Goal: Transaction & Acquisition: Purchase product/service

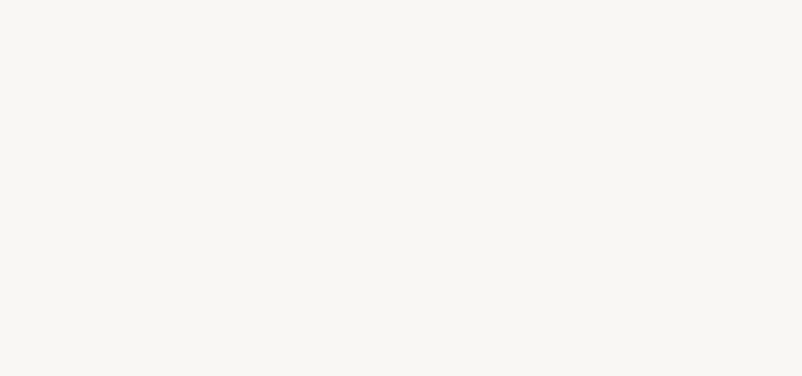
select select "IT"
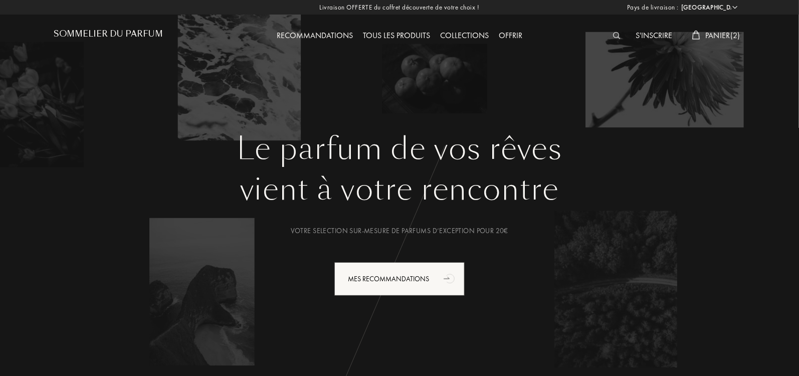
click at [711, 37] on span "Panier ( 2 )" at bounding box center [723, 35] width 35 height 11
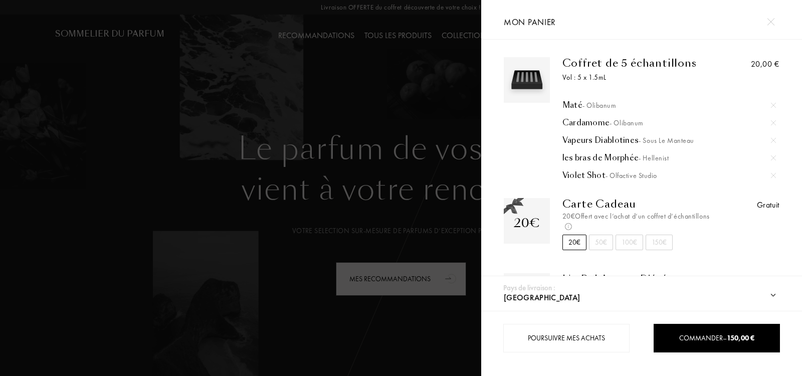
click at [772, 175] on img at bounding box center [773, 175] width 5 height 5
click at [771, 120] on img at bounding box center [773, 122] width 5 height 5
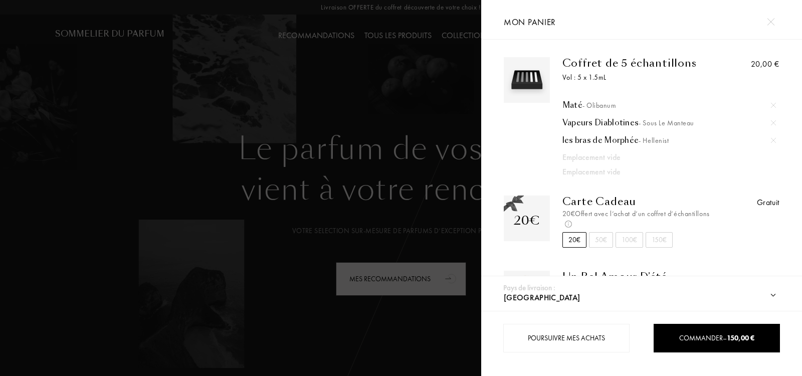
click at [345, 65] on div at bounding box center [240, 188] width 481 height 376
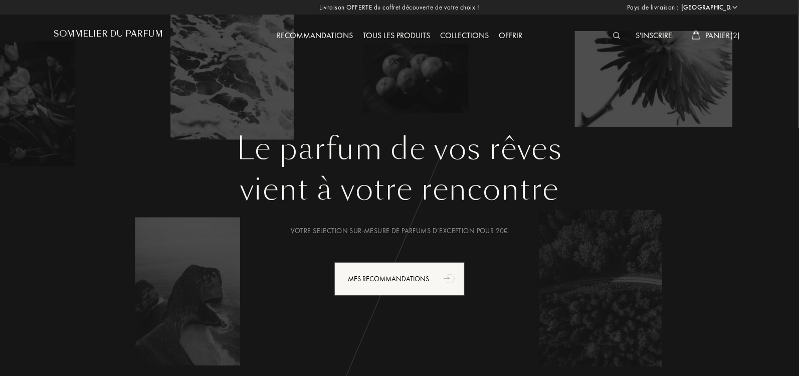
click at [391, 33] on div "Tous les produits" at bounding box center [396, 36] width 77 height 13
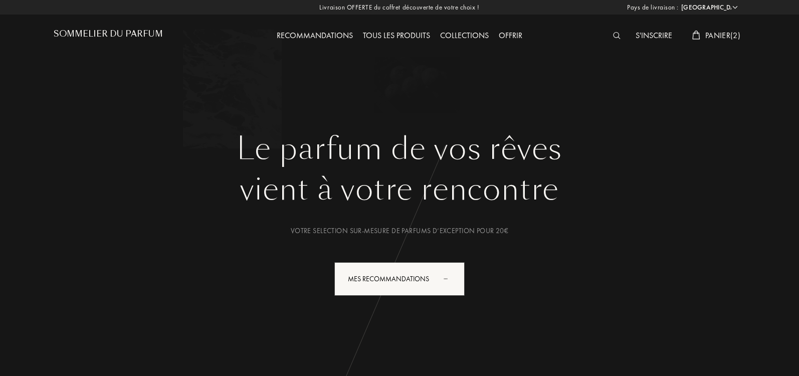
select select "IT"
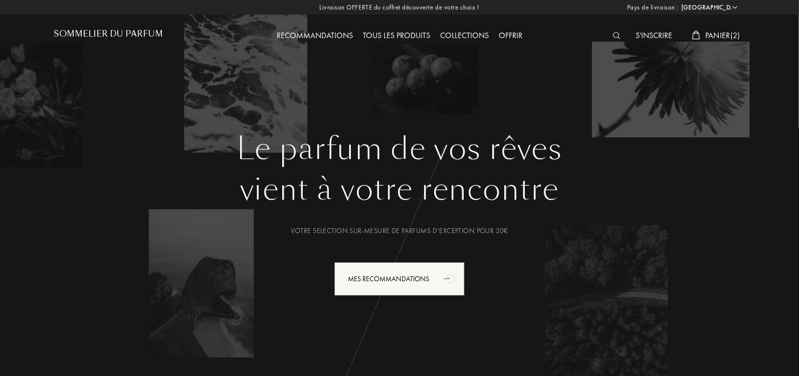
click at [632, 35] on div "S'inscrire" at bounding box center [654, 36] width 47 height 13
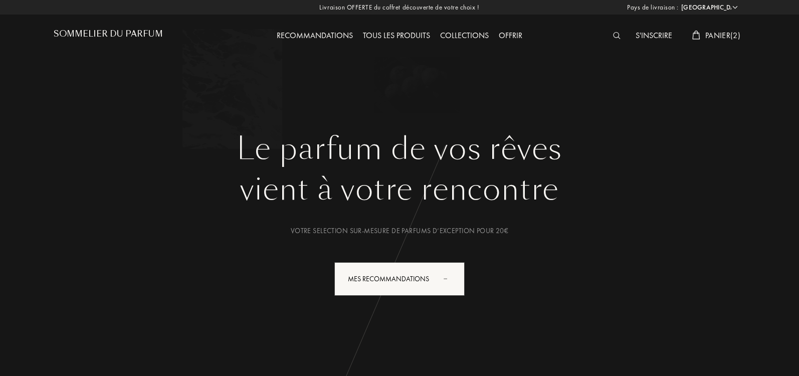
select select "IT"
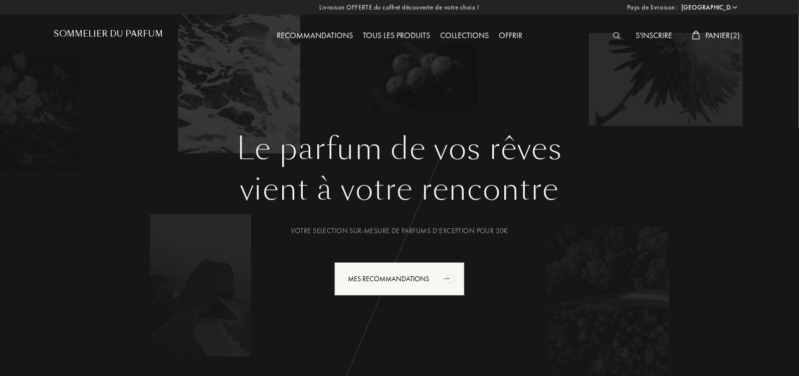
click at [618, 37] on img at bounding box center [617, 35] width 8 height 7
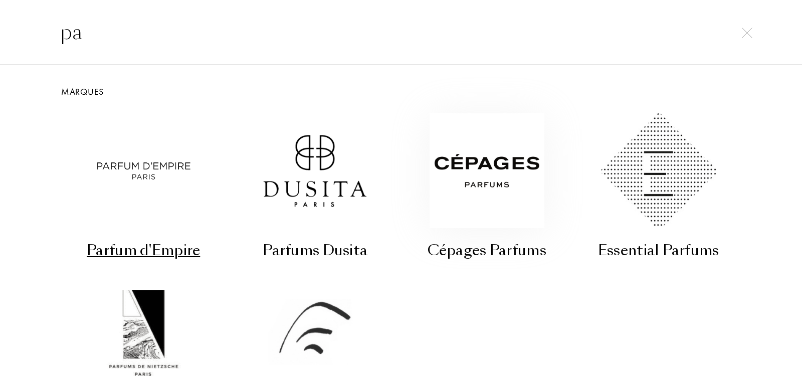
type input "p"
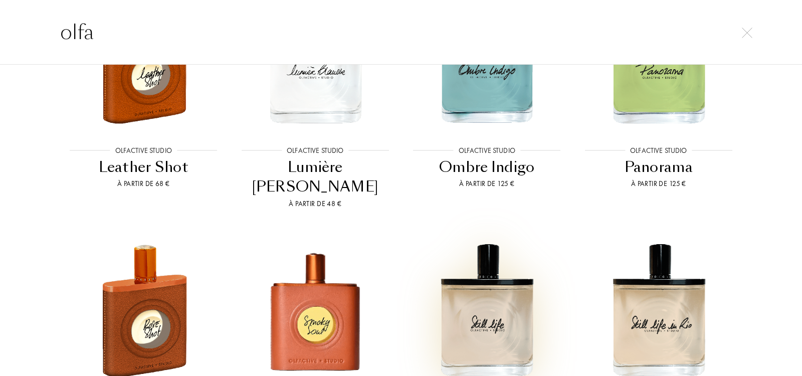
scroll to position [864, 0]
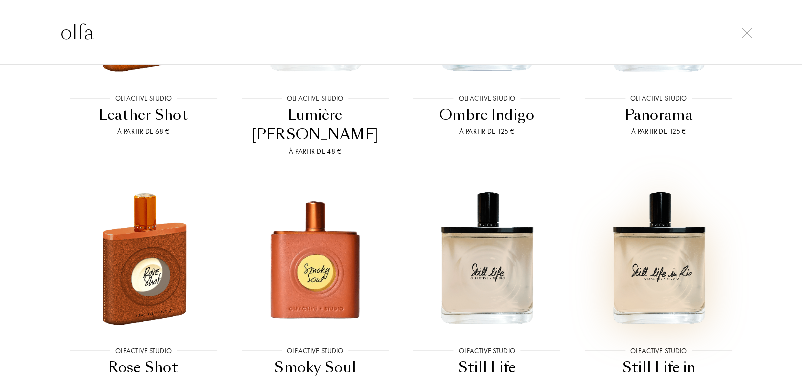
type input "olfa"
click at [643, 228] on img at bounding box center [659, 258] width 154 height 154
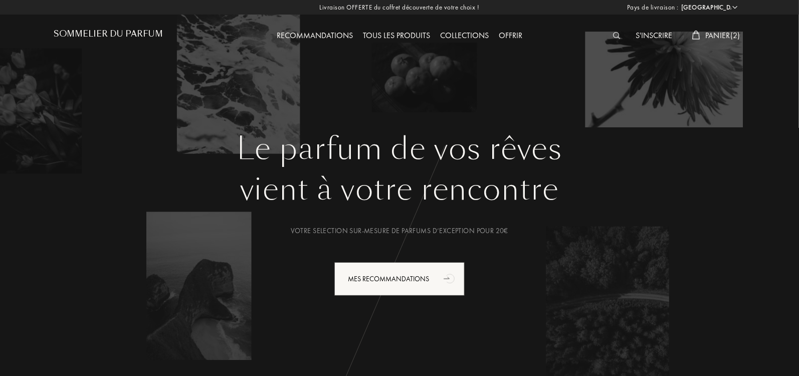
click at [614, 34] on img at bounding box center [617, 35] width 8 height 7
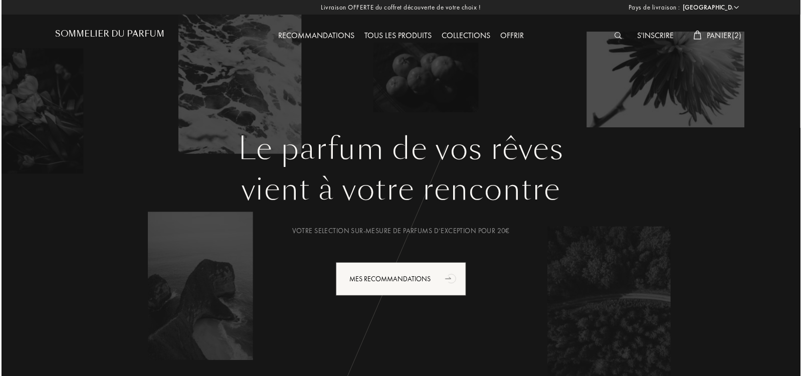
scroll to position [1, 0]
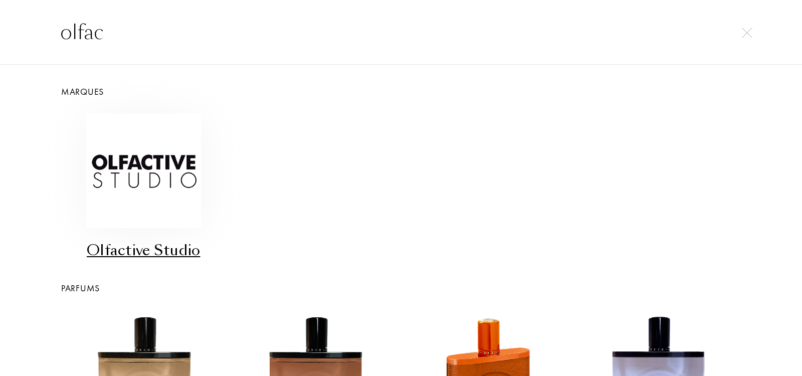
type input "olfac"
click at [177, 174] on img at bounding box center [143, 170] width 115 height 115
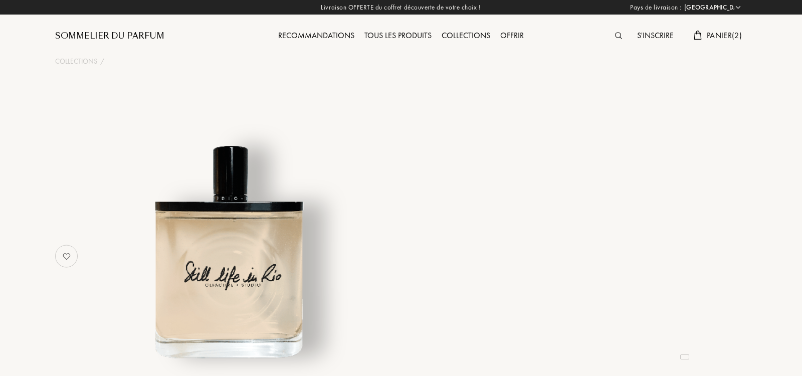
select select "IT"
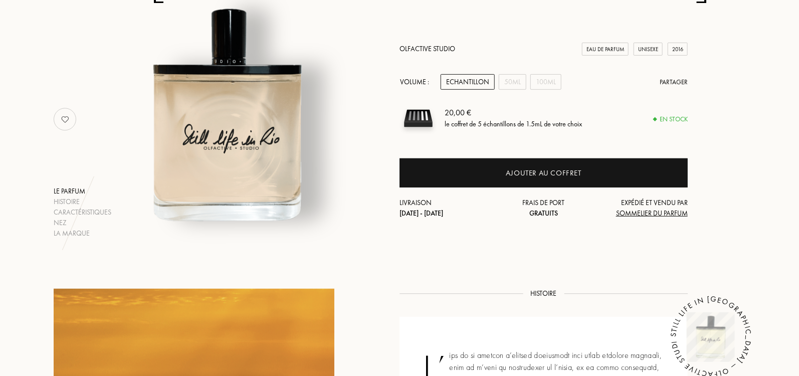
scroll to position [133, 0]
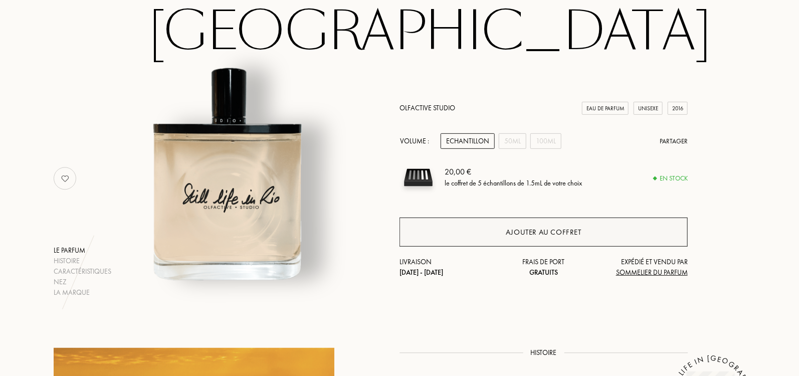
click at [588, 218] on div "Ajouter au coffret" at bounding box center [544, 232] width 288 height 29
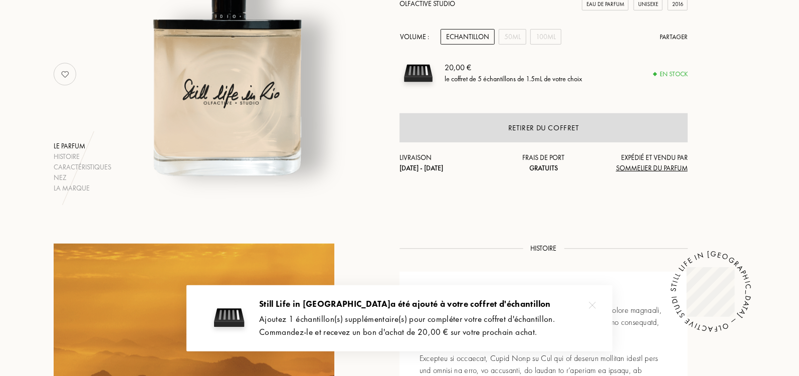
scroll to position [245, 0]
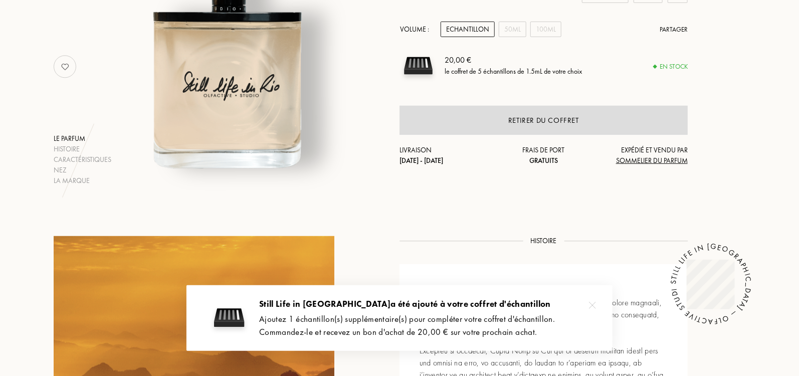
click at [594, 306] on img at bounding box center [592, 305] width 7 height 7
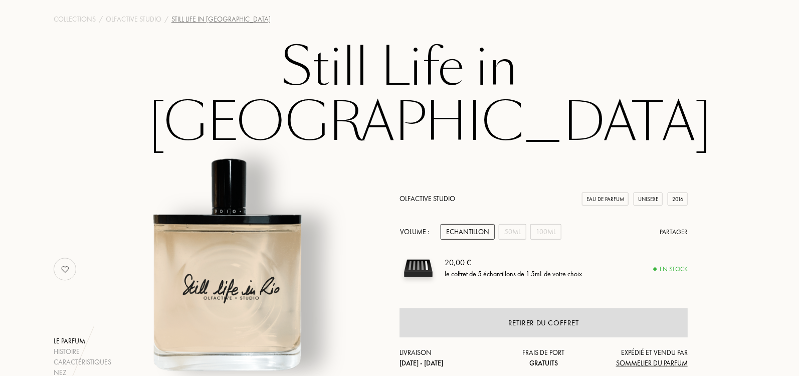
scroll to position [0, 0]
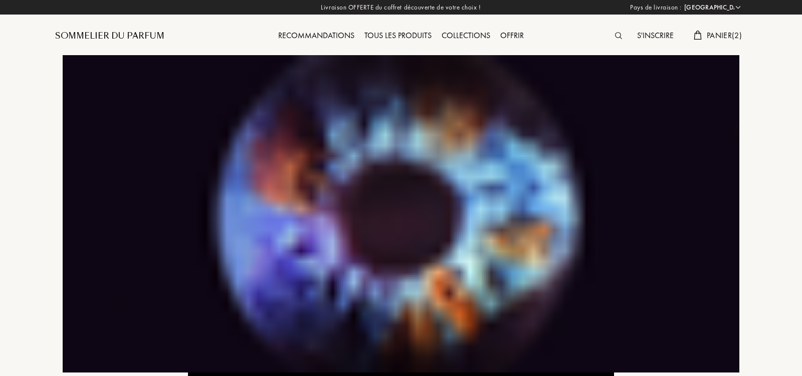
select select "IT"
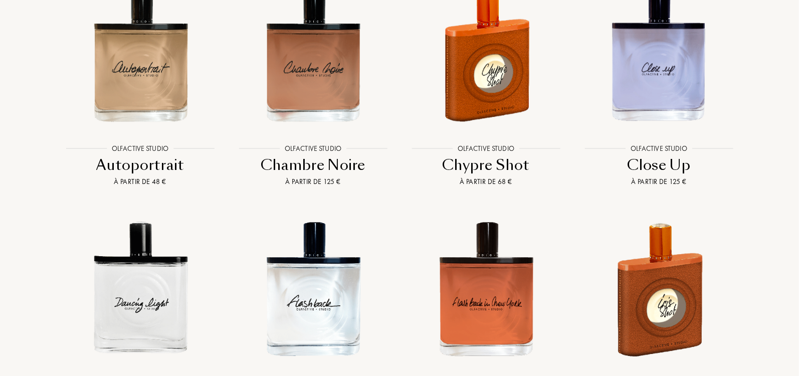
scroll to position [1547, 0]
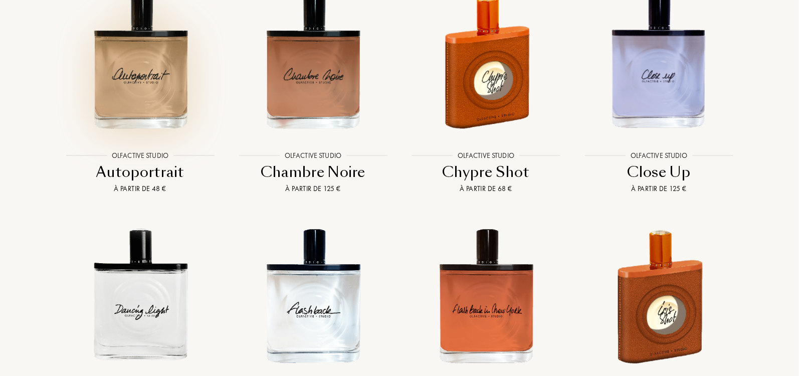
click at [107, 87] on img at bounding box center [140, 62] width 156 height 156
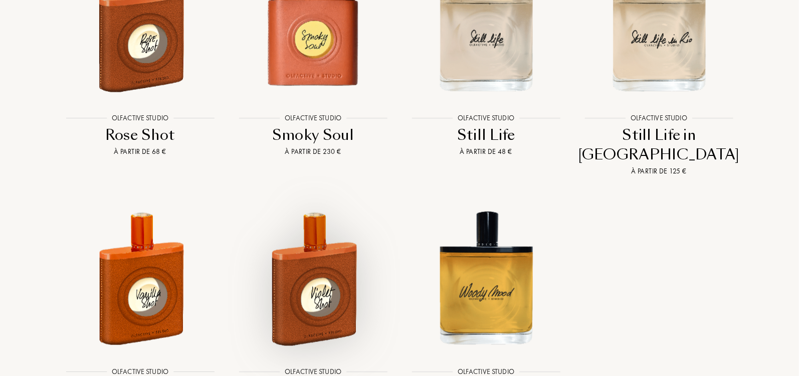
scroll to position [2349, 0]
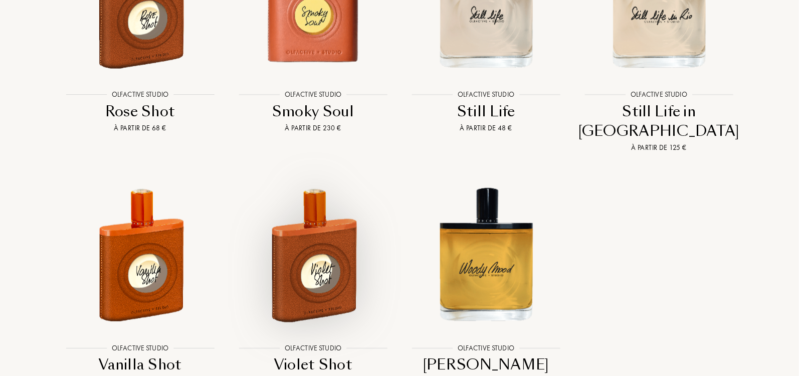
click at [314, 230] on img at bounding box center [313, 255] width 156 height 156
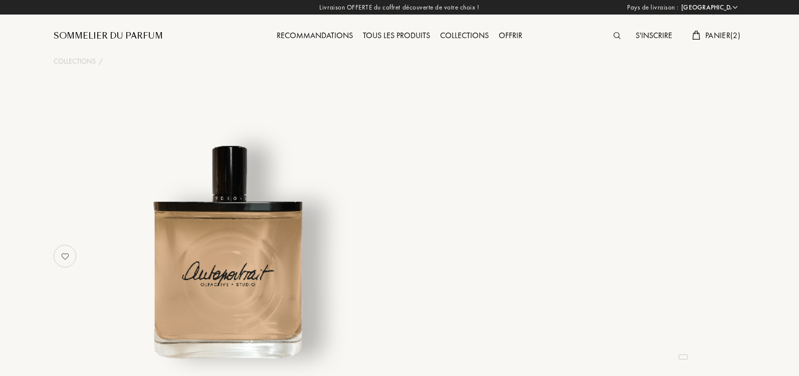
select select "IT"
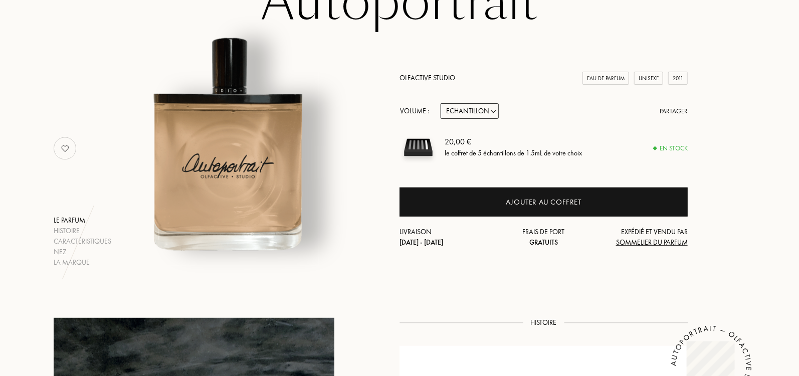
scroll to position [105, 0]
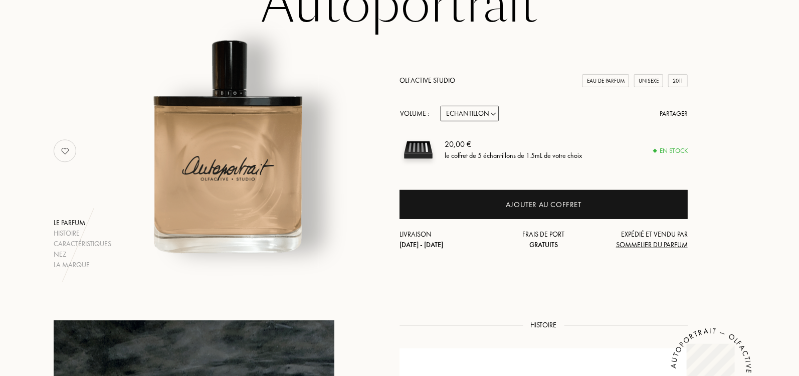
click at [473, 113] on select "Echantillon 15mL 50mL 100mL" at bounding box center [470, 114] width 58 height 16
select select "1"
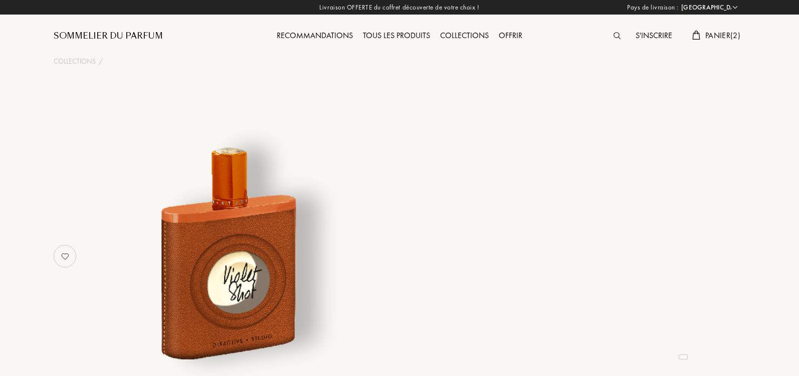
select select "IT"
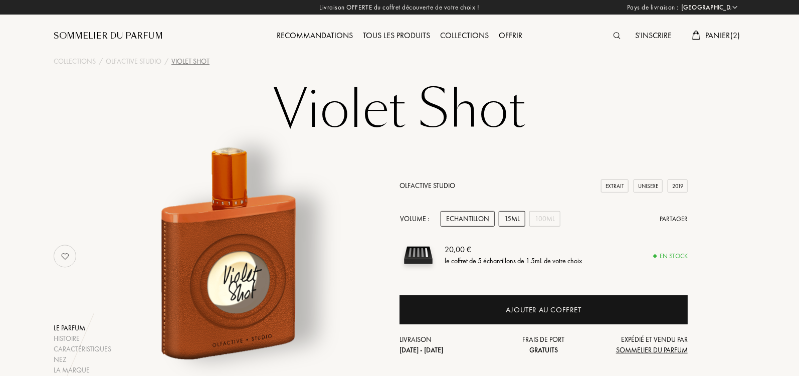
click at [515, 219] on div "15mL" at bounding box center [512, 219] width 27 height 16
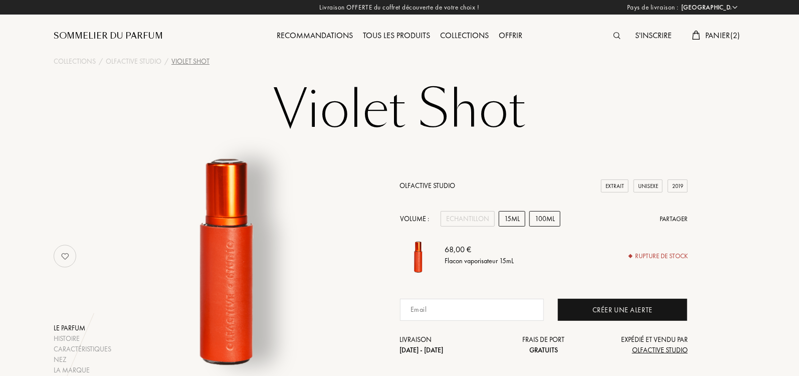
click at [532, 221] on div "100mL" at bounding box center [545, 219] width 31 height 16
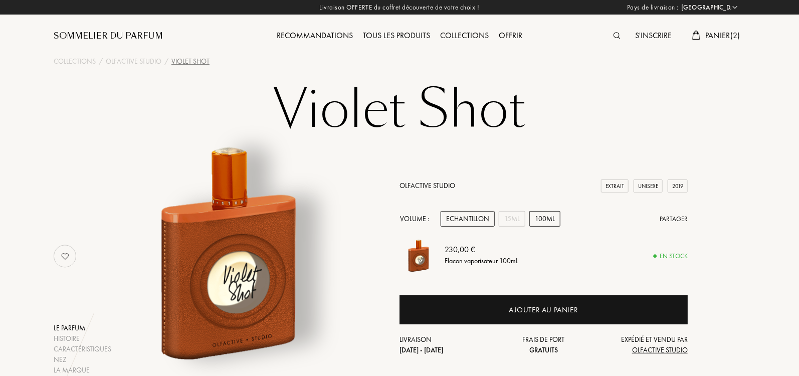
click at [451, 219] on div "Echantillon" at bounding box center [468, 219] width 54 height 16
click at [721, 33] on span "Panier ( 2 )" at bounding box center [723, 35] width 35 height 11
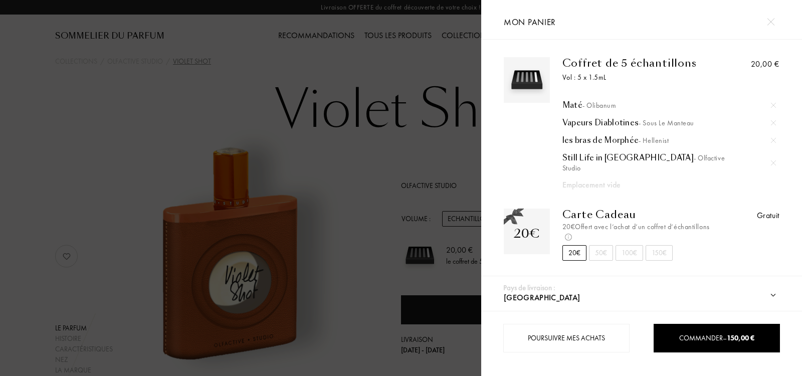
click at [656, 122] on span "- Sous le Manteau" at bounding box center [667, 122] width 56 height 9
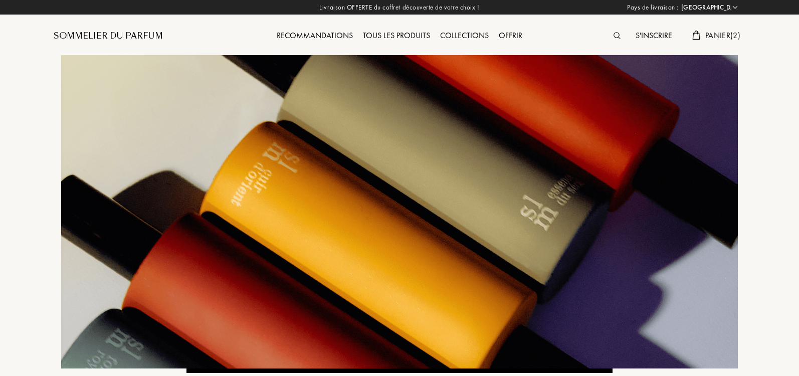
select select "IT"
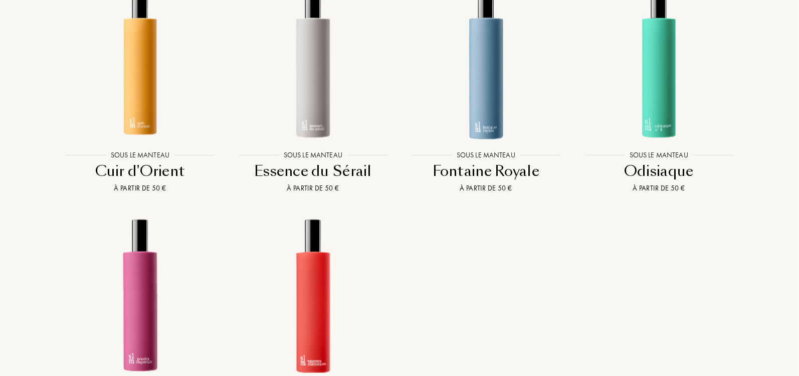
scroll to position [830, 0]
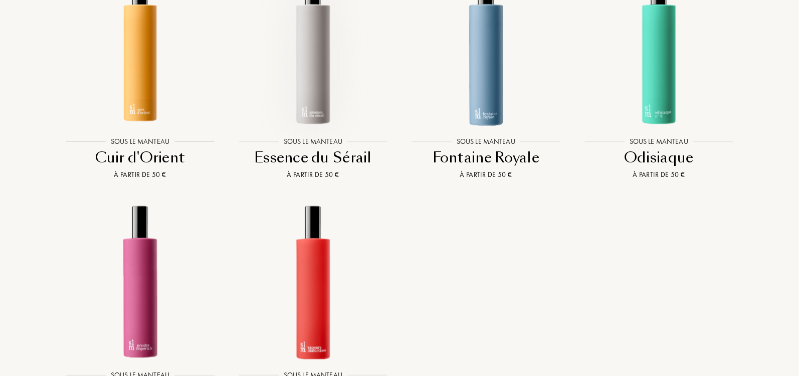
click at [319, 79] on img at bounding box center [313, 48] width 156 height 156
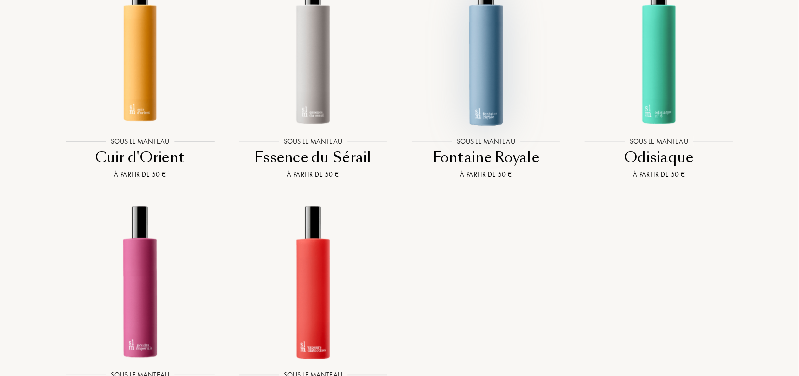
click at [489, 72] on img at bounding box center [486, 48] width 156 height 156
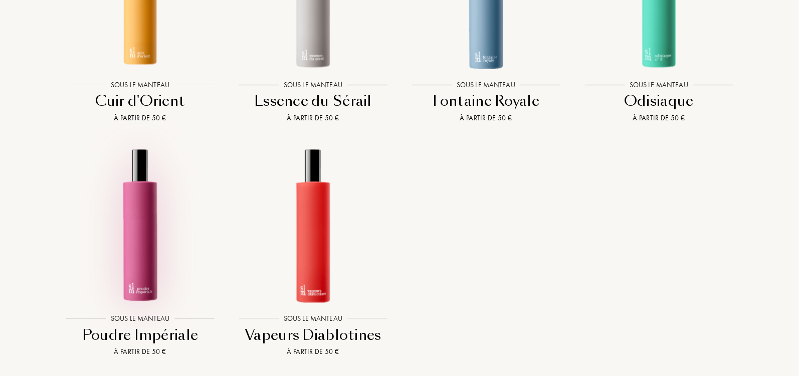
scroll to position [937, 0]
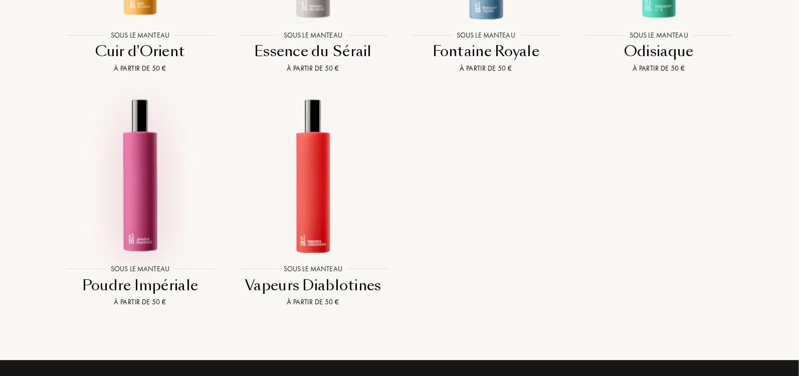
click at [122, 201] on img at bounding box center [140, 175] width 156 height 156
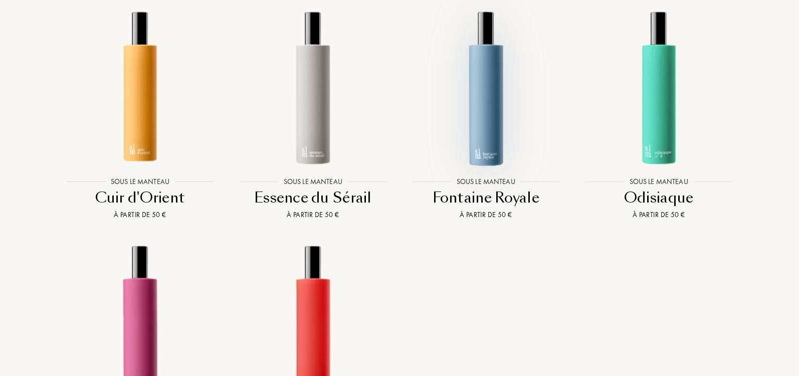
scroll to position [796, 0]
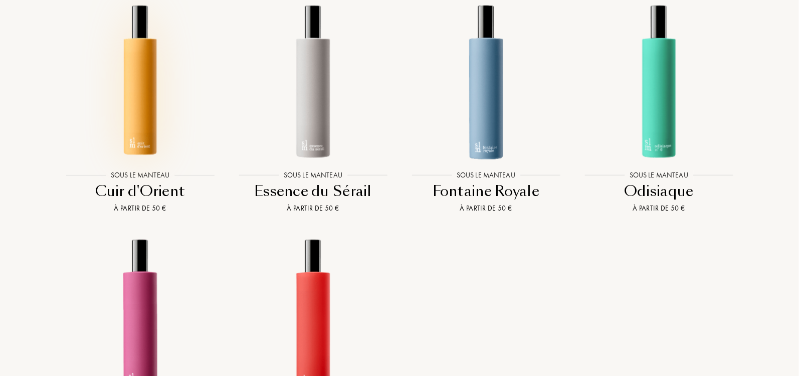
click at [138, 79] on img at bounding box center [140, 82] width 156 height 156
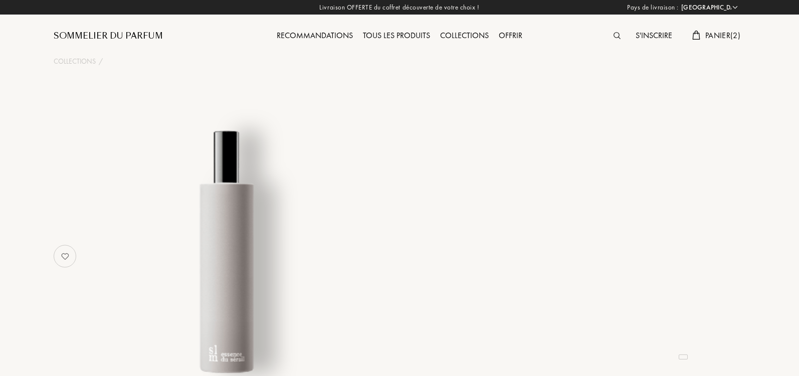
select select "IT"
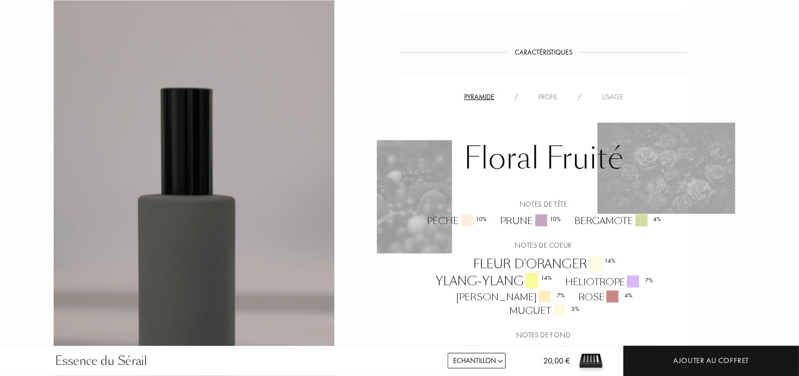
scroll to position [689, 0]
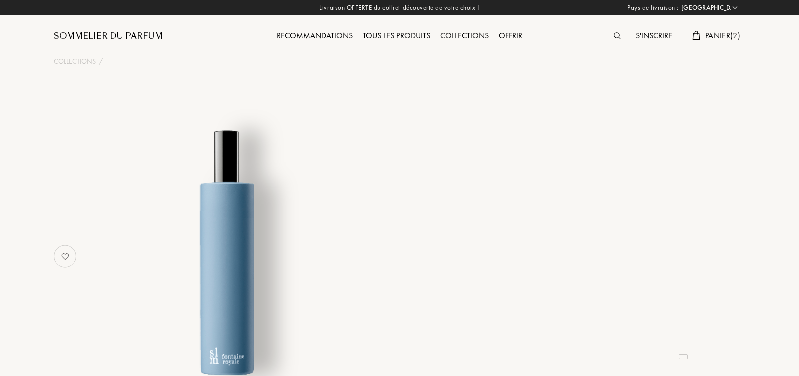
select select "IT"
select select "3"
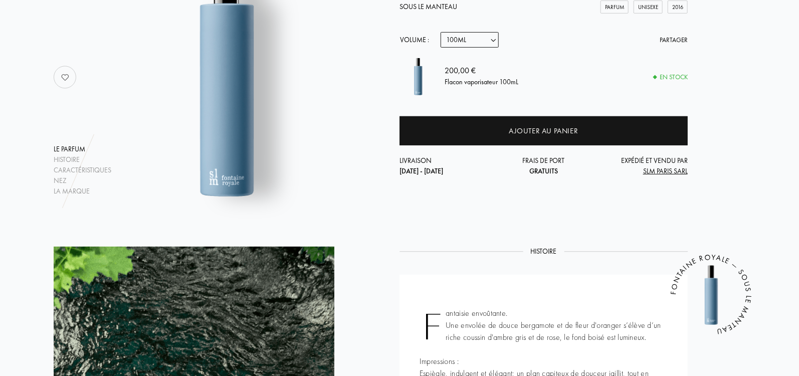
scroll to position [91, 0]
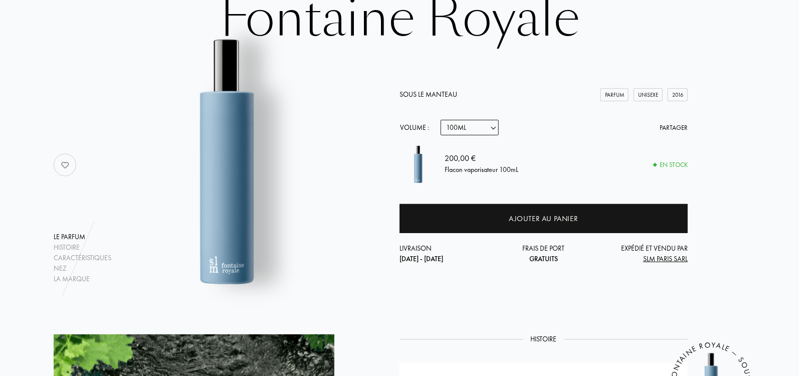
click at [477, 127] on select "Echantillon 14mL 50mL 100mL" at bounding box center [470, 128] width 58 height 16
select select "0"
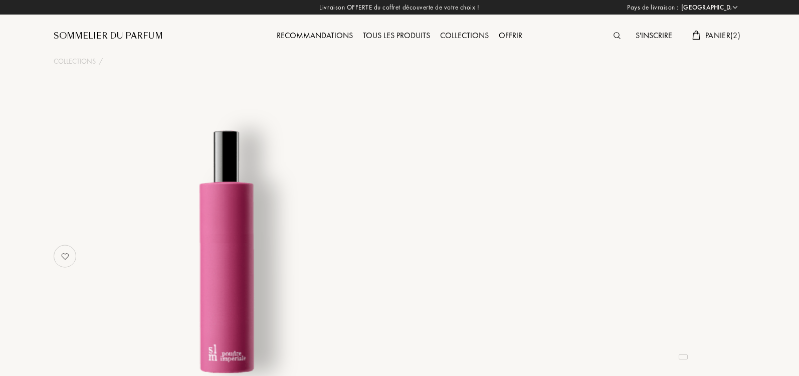
select select "IT"
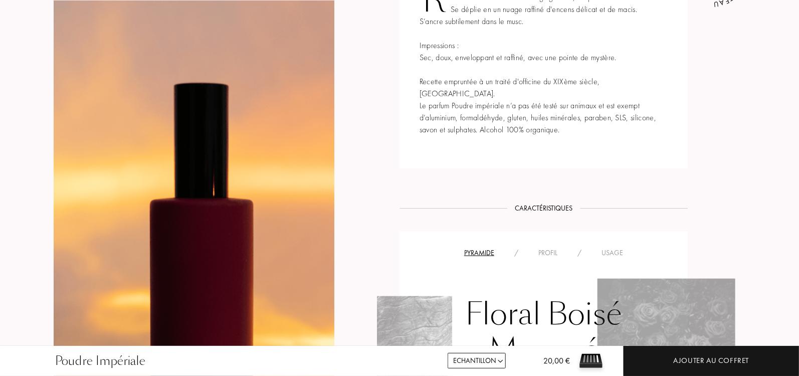
scroll to position [381, 0]
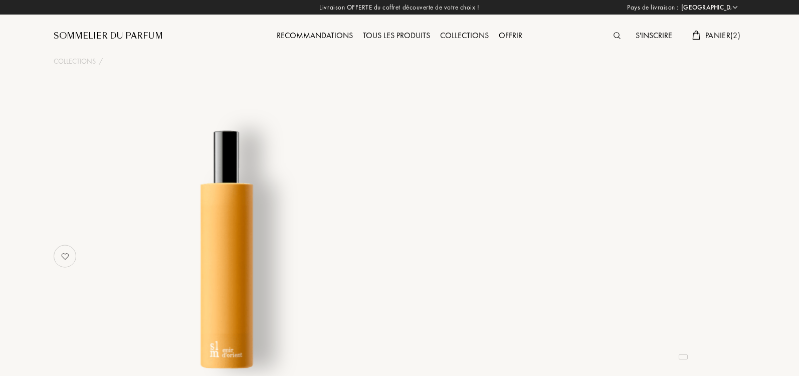
select select "IT"
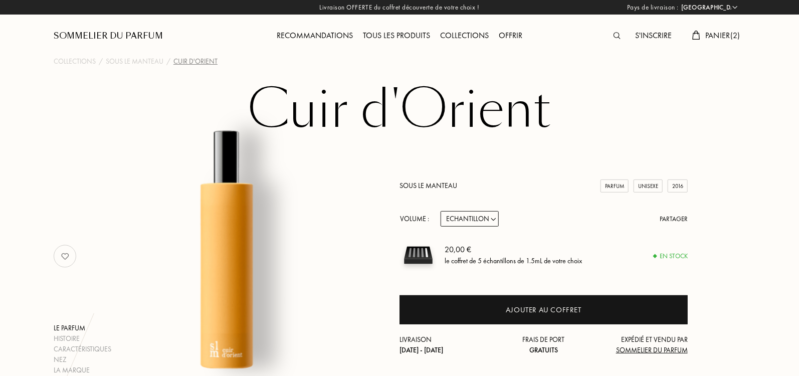
click at [458, 220] on select "Echantillon 14mL 50mL 100mL" at bounding box center [470, 219] width 58 height 16
click at [716, 35] on span "Panier ( 2 )" at bounding box center [723, 35] width 35 height 11
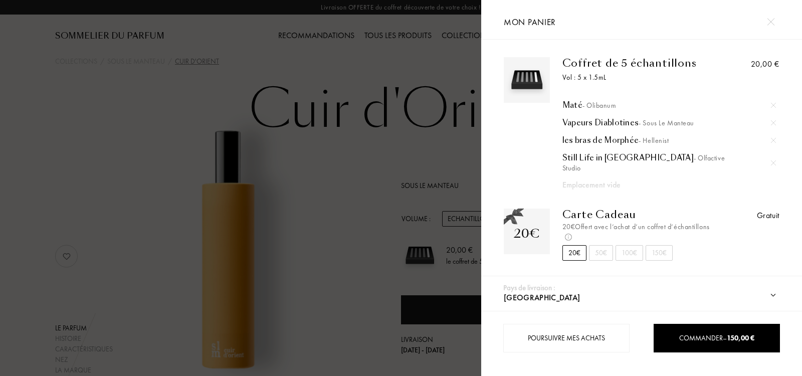
click at [771, 23] on img at bounding box center [771, 22] width 8 height 8
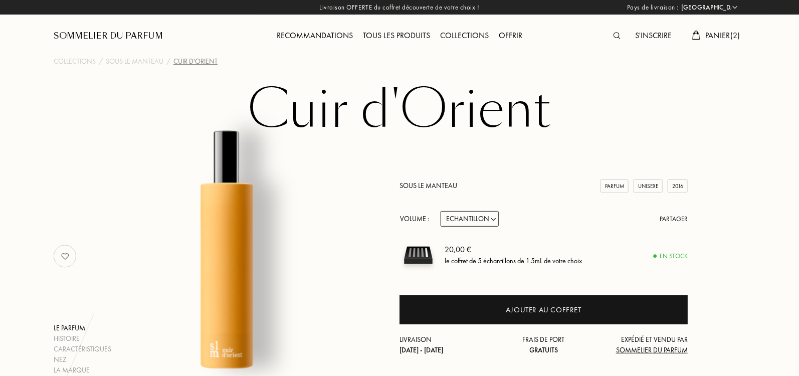
click at [615, 35] on img at bounding box center [617, 35] width 7 height 7
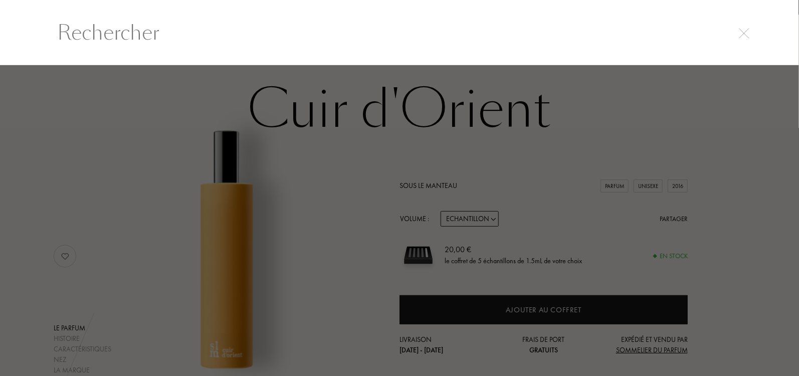
scroll to position [1, 0]
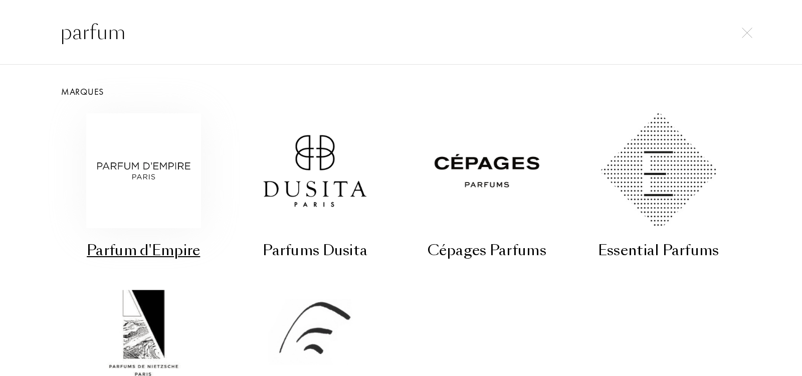
type input "parfum"
click at [109, 175] on img at bounding box center [143, 170] width 115 height 115
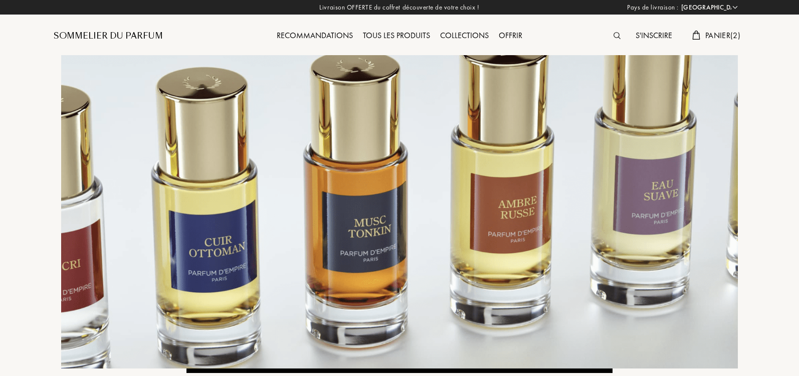
select select "IT"
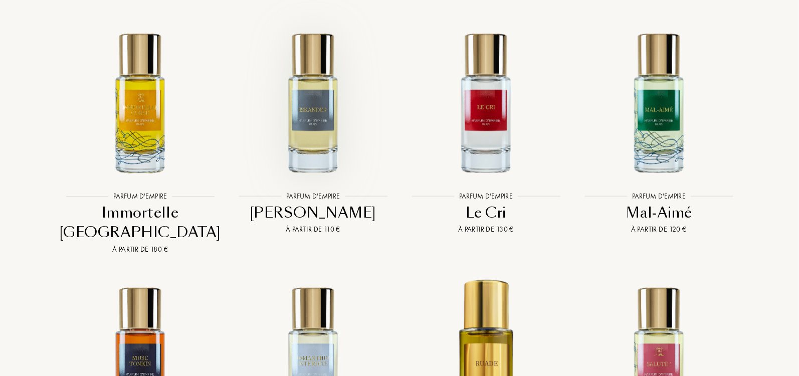
scroll to position [2664, 0]
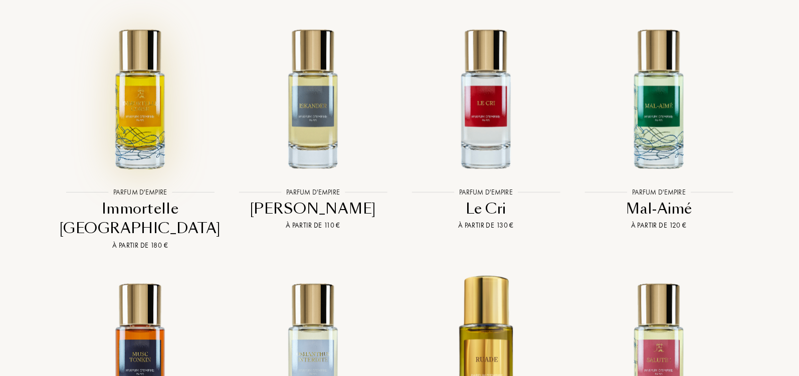
click at [148, 91] on img at bounding box center [140, 99] width 156 height 156
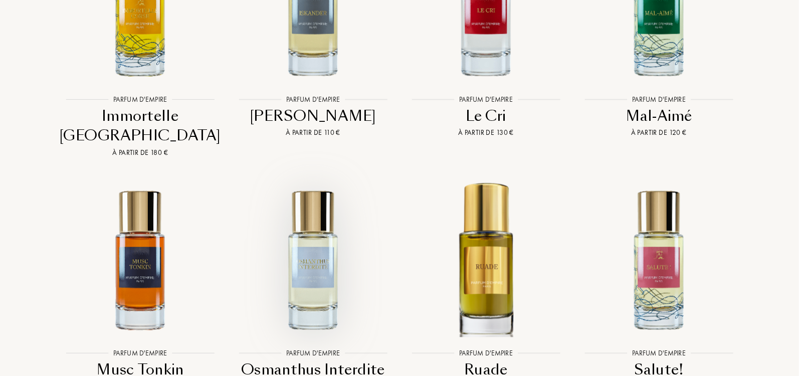
scroll to position [2757, 0]
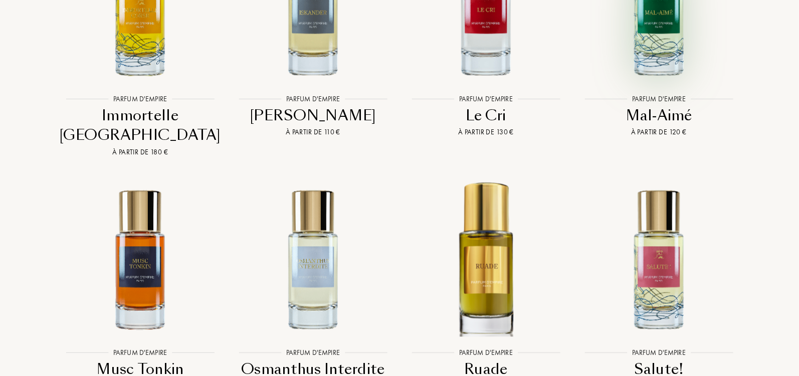
click at [657, 47] on img at bounding box center [659, 5] width 156 height 156
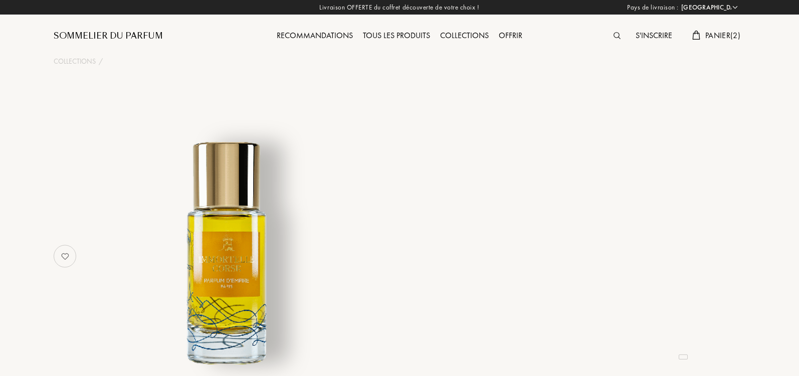
select select "IT"
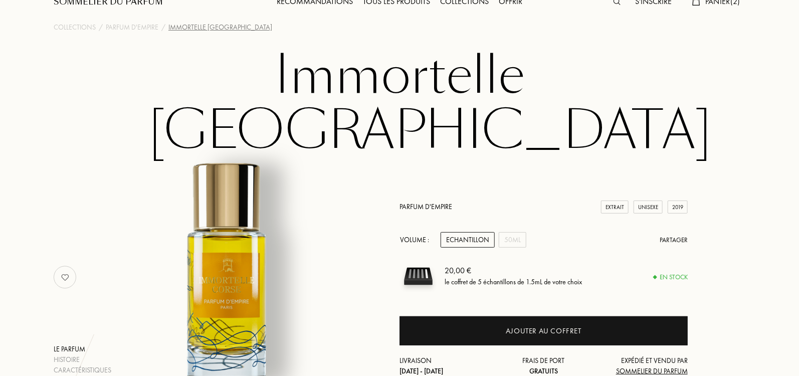
scroll to position [20, 0]
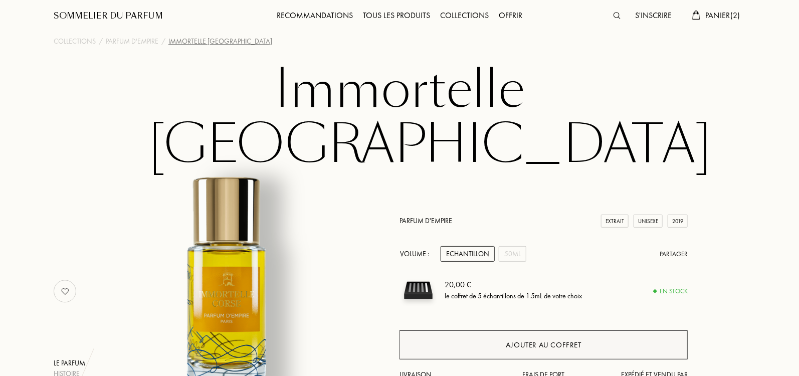
click at [495, 331] on div "Ajouter au coffret" at bounding box center [544, 345] width 288 height 29
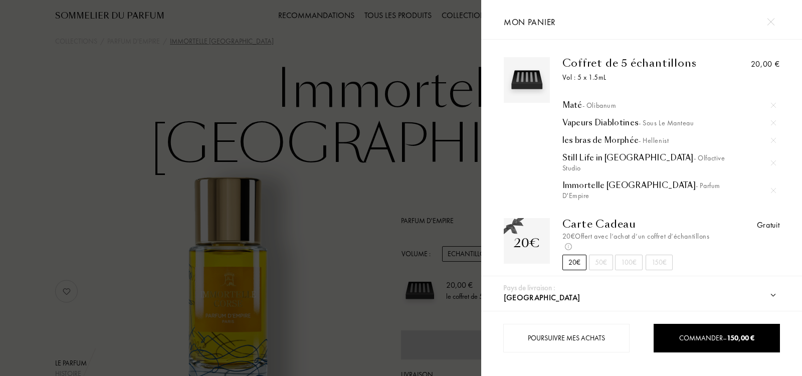
click at [133, 89] on div at bounding box center [240, 188] width 481 height 376
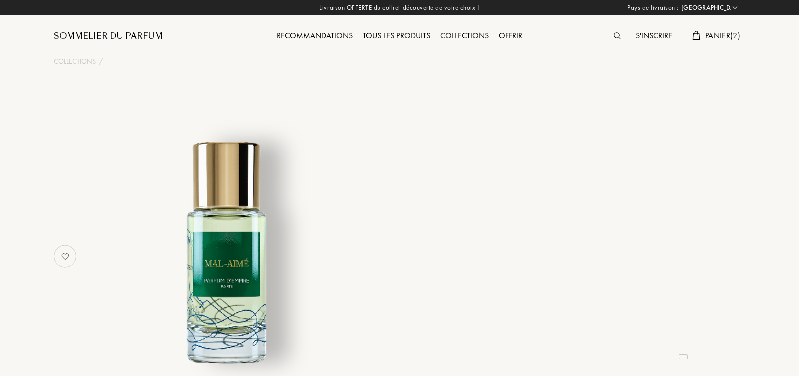
select select "IT"
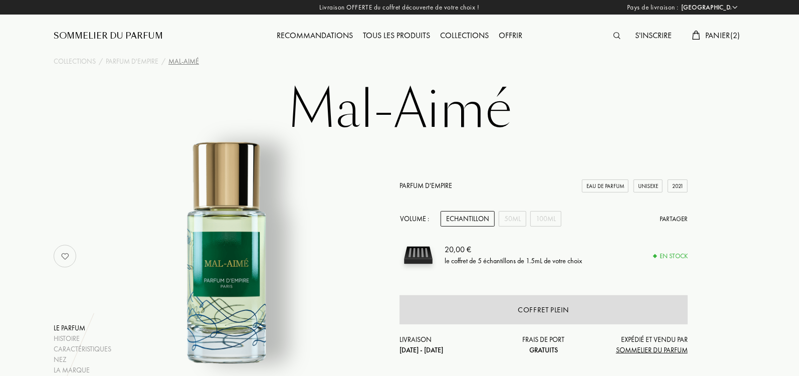
click at [614, 36] on img at bounding box center [617, 35] width 7 height 7
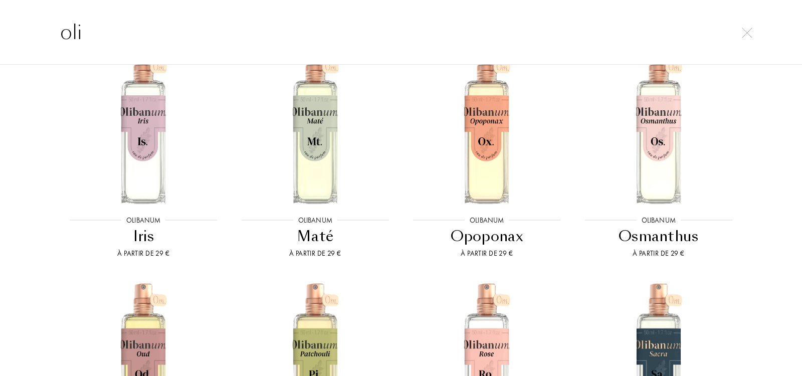
scroll to position [492, 0]
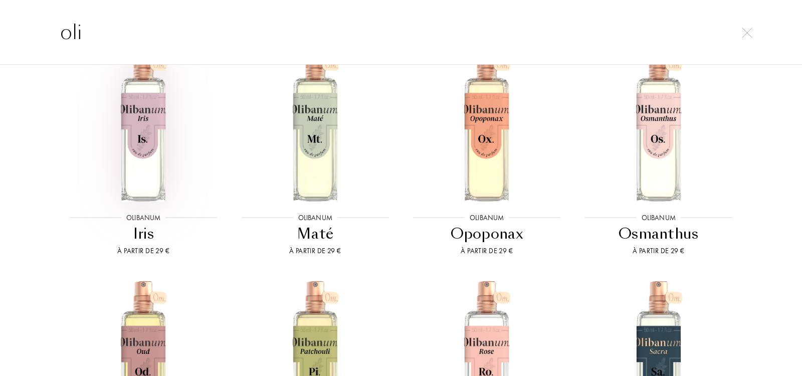
type input "oli"
click at [134, 108] on img at bounding box center [143, 124] width 154 height 154
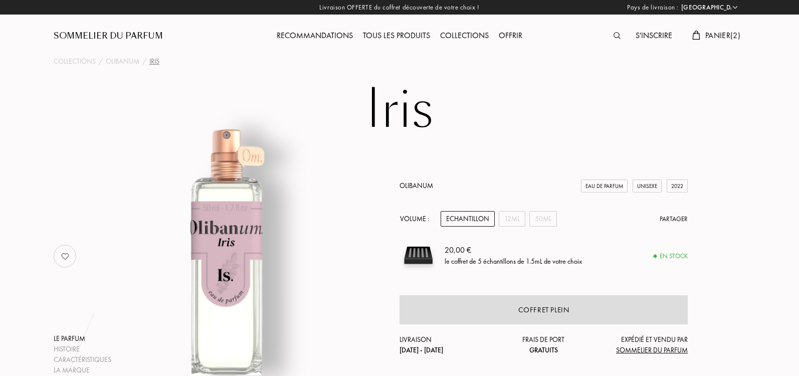
select select "IT"
click at [505, 215] on div "12mL" at bounding box center [512, 219] width 27 height 16
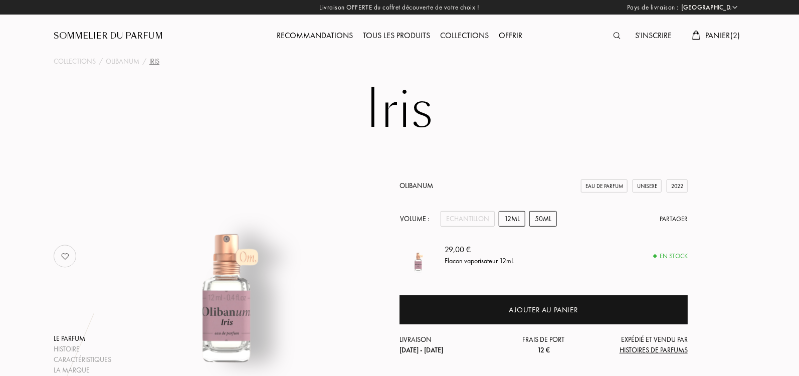
click at [548, 214] on div "50mL" at bounding box center [544, 219] width 28 height 16
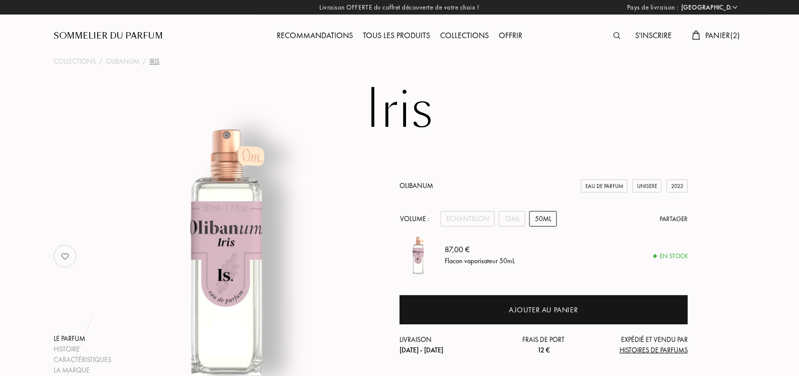
click at [720, 36] on span "Panier ( 2 )" at bounding box center [723, 35] width 35 height 11
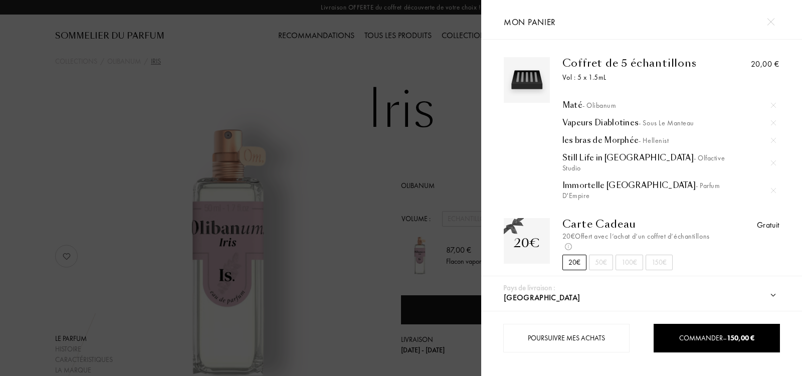
click at [570, 104] on div "Maté - Olibanum" at bounding box center [670, 105] width 214 height 10
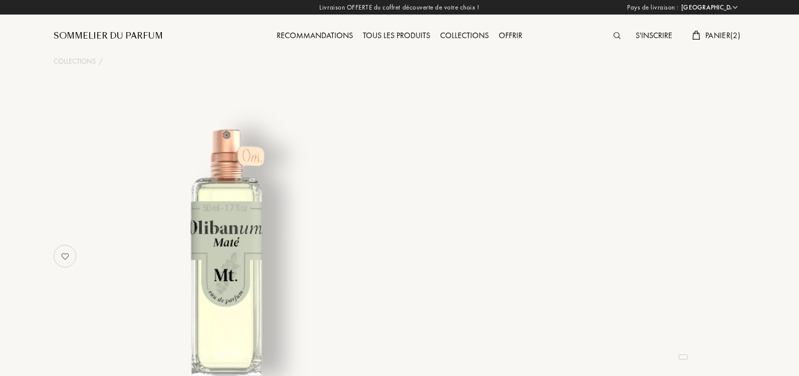
select select "IT"
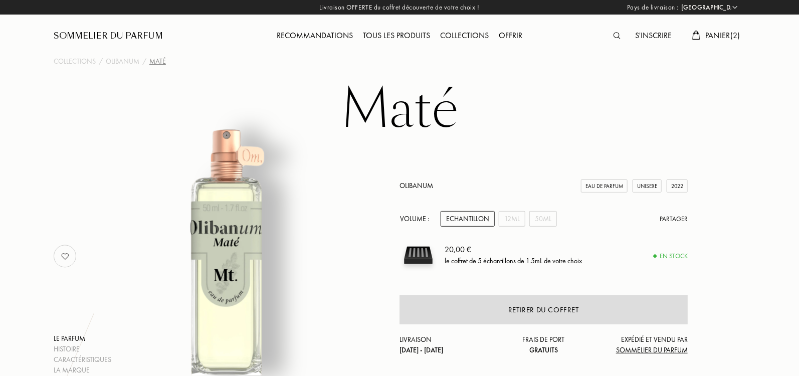
click at [721, 34] on span "Panier ( 2 )" at bounding box center [723, 35] width 35 height 11
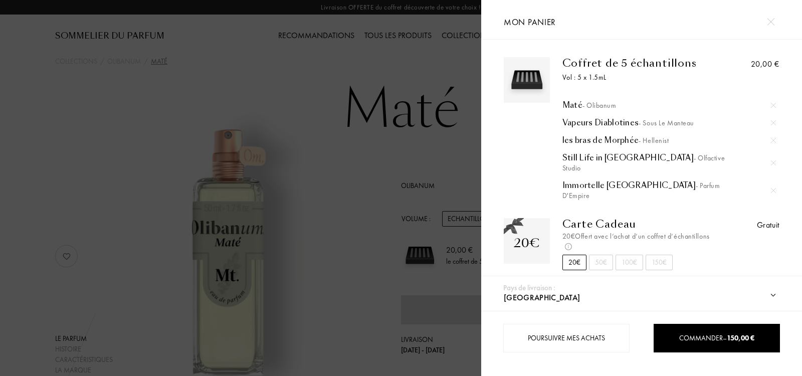
click at [772, 101] on div at bounding box center [773, 105] width 15 height 15
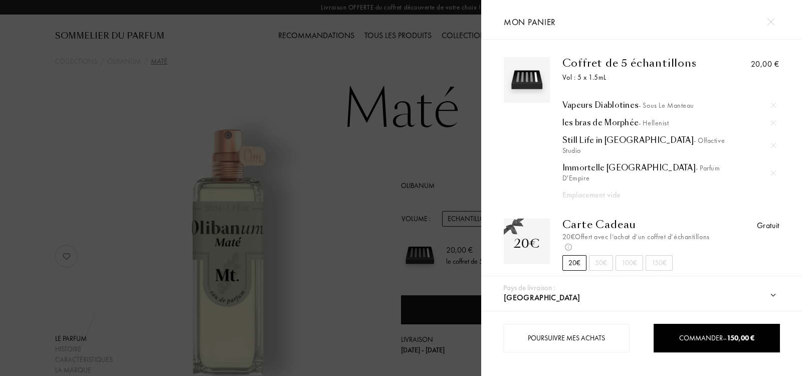
click at [276, 63] on div at bounding box center [240, 188] width 481 height 376
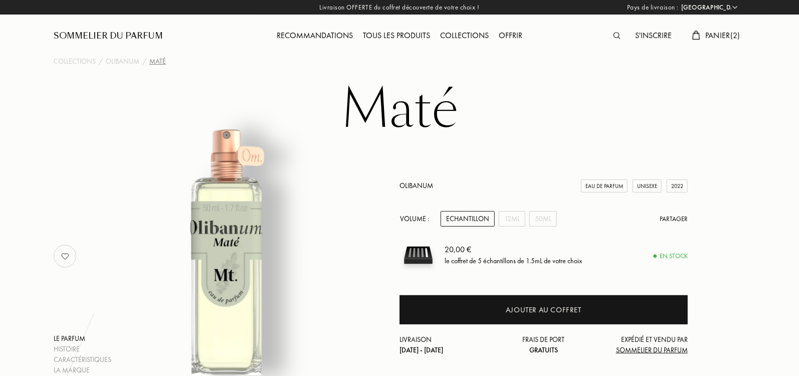
click at [726, 35] on span "Panier ( 2 )" at bounding box center [723, 35] width 35 height 11
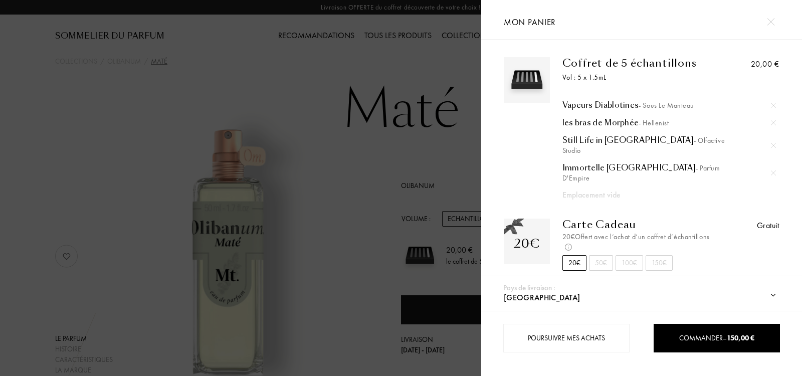
click at [604, 163] on div "Immortelle Corse - Parfum d'Empire" at bounding box center [670, 173] width 214 height 20
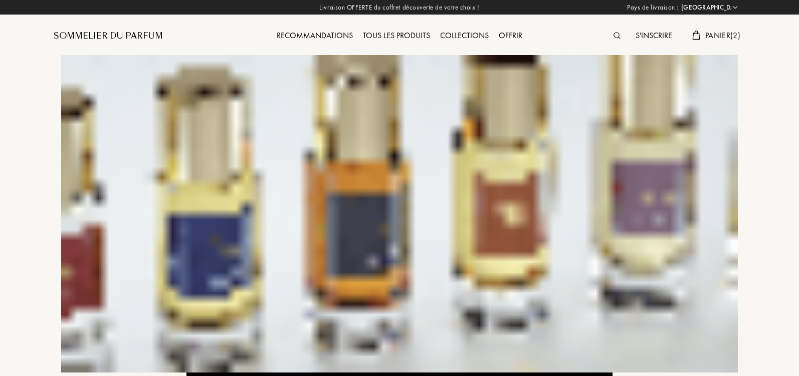
select select "IT"
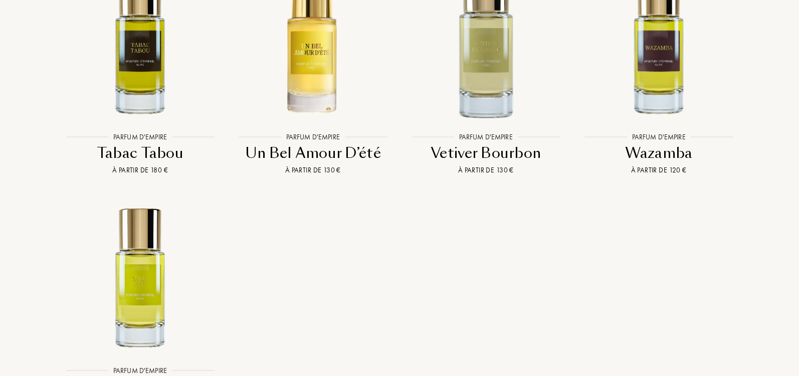
scroll to position [3222, 0]
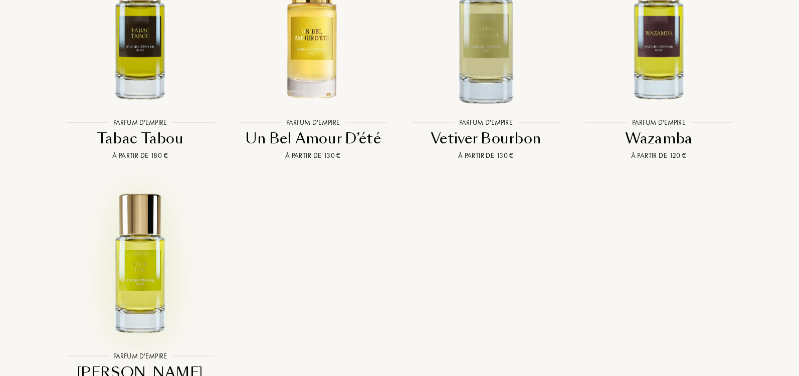
click at [143, 220] on img at bounding box center [140, 263] width 156 height 156
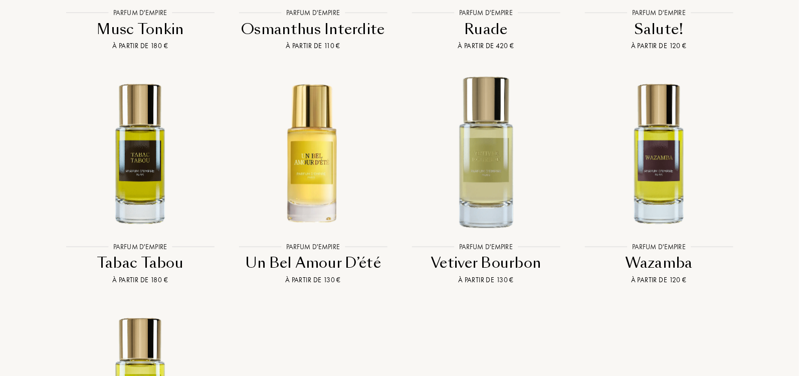
scroll to position [2997, 0]
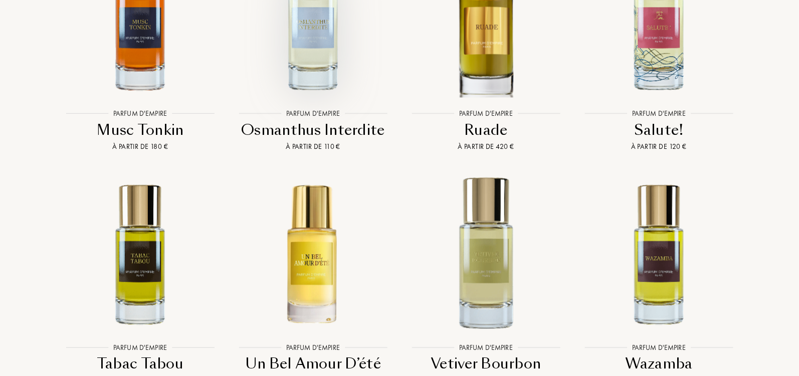
click at [316, 35] on img at bounding box center [313, 20] width 156 height 156
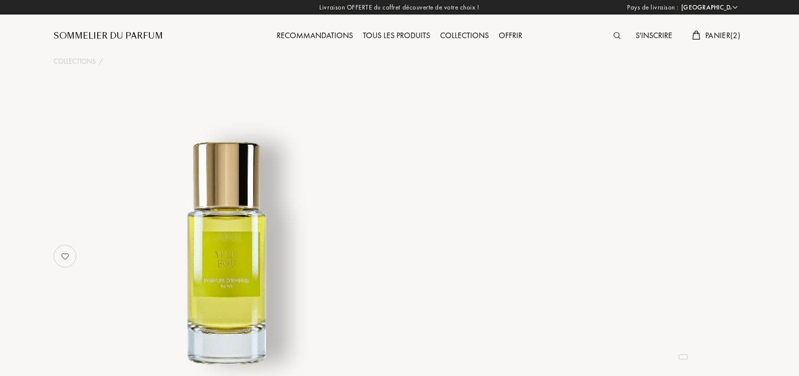
select select "IT"
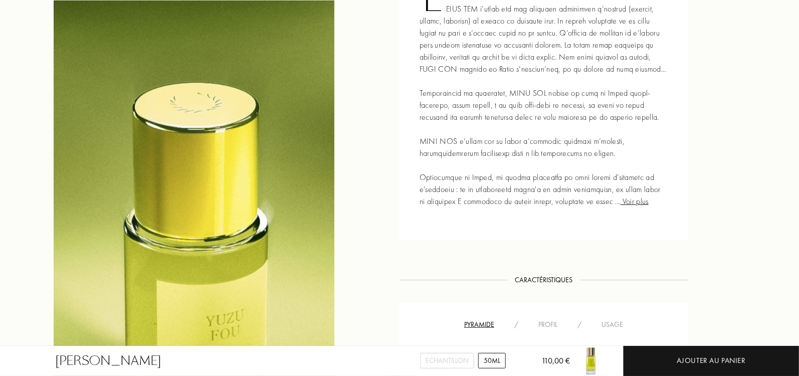
scroll to position [415, 0]
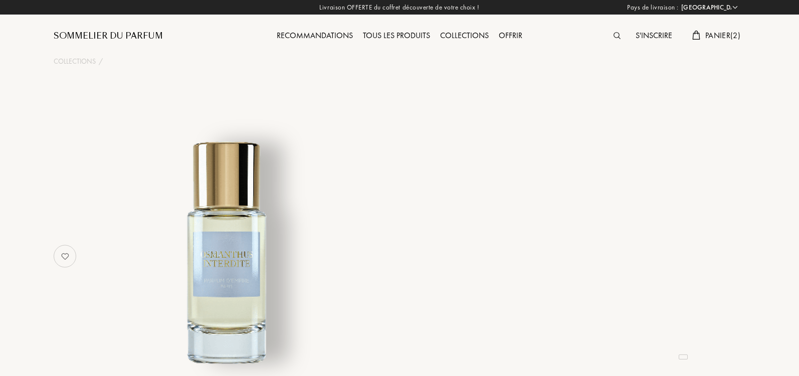
select select "IT"
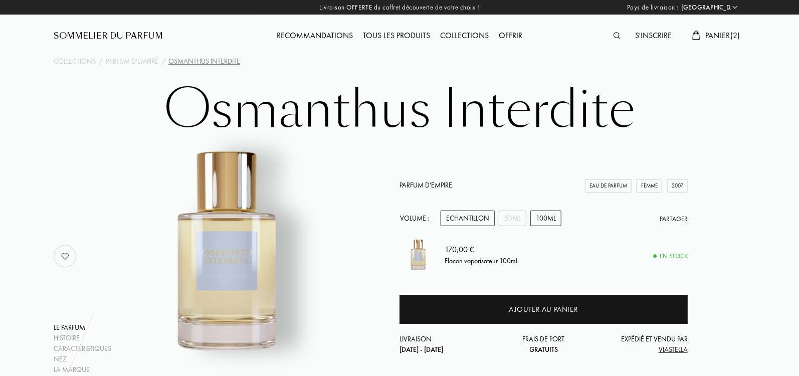
click at [477, 214] on div "Echantillon" at bounding box center [468, 219] width 54 height 16
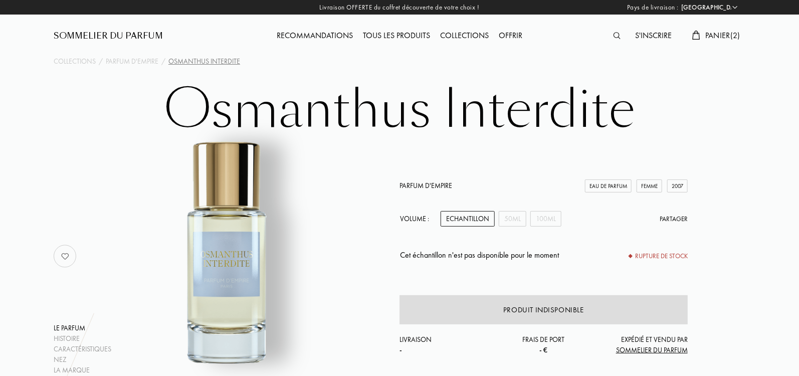
click at [723, 38] on span "Panier ( 2 )" at bounding box center [723, 35] width 35 height 11
